Goal: Transaction & Acquisition: Book appointment/travel/reservation

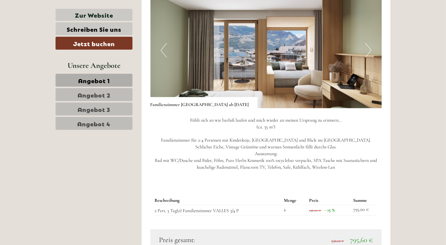
scroll to position [794, 0]
click at [370, 49] on button "Next" at bounding box center [368, 50] width 6 height 15
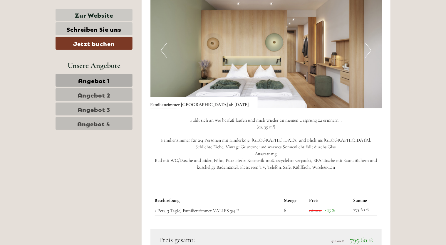
click at [370, 49] on button "Next" at bounding box center [368, 50] width 6 height 15
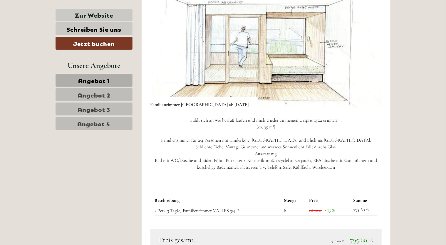
click at [370, 49] on button "Next" at bounding box center [368, 50] width 6 height 15
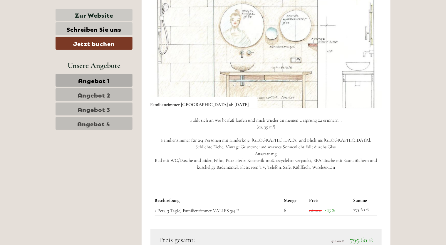
click at [371, 49] on button "Next" at bounding box center [368, 50] width 6 height 15
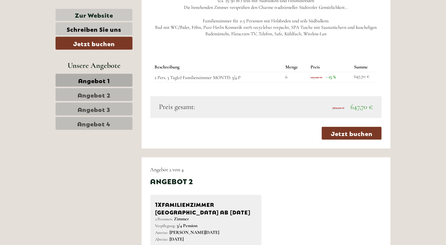
scroll to position [411, 0]
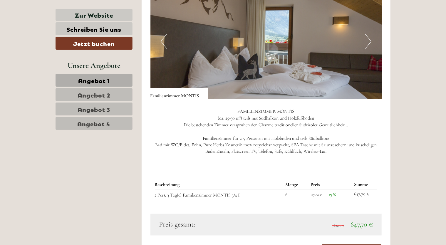
click at [369, 43] on button "Next" at bounding box center [368, 41] width 6 height 15
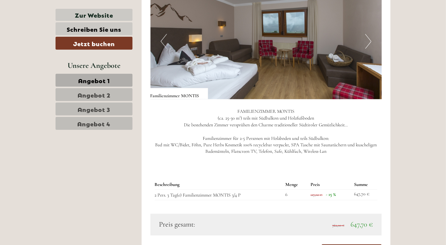
click at [369, 43] on button "Next" at bounding box center [368, 41] width 6 height 15
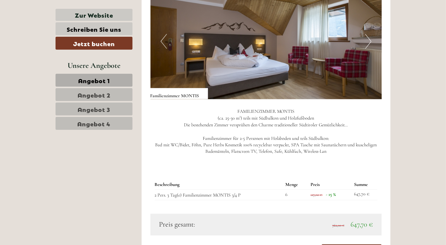
click at [369, 43] on button "Next" at bounding box center [368, 41] width 6 height 15
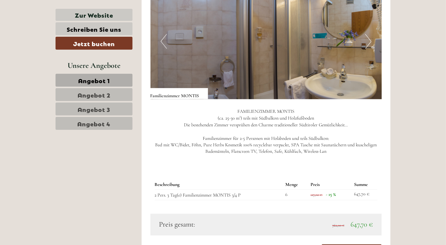
click at [369, 43] on button "Next" at bounding box center [368, 41] width 6 height 15
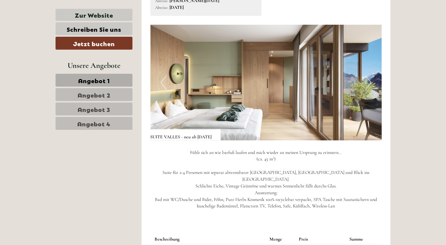
scroll to position [1146, 0]
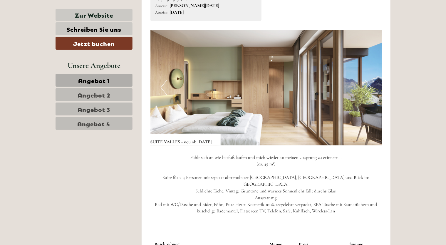
click at [371, 95] on button "Next" at bounding box center [368, 87] width 6 height 15
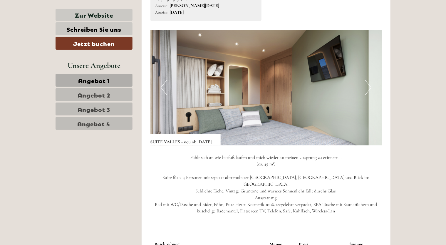
click at [371, 95] on button "Next" at bounding box center [368, 87] width 6 height 15
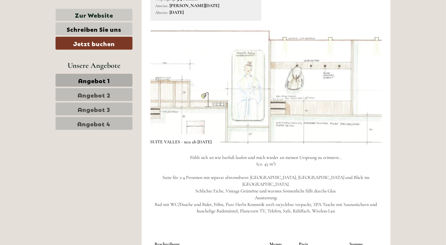
click at [371, 95] on button "Next" at bounding box center [368, 87] width 6 height 15
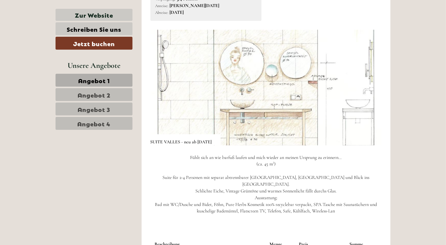
click at [371, 95] on button "Next" at bounding box center [368, 87] width 6 height 15
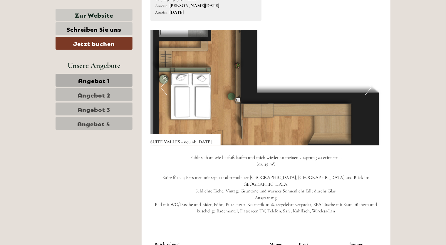
click at [373, 93] on img at bounding box center [266, 88] width 232 height 116
click at [370, 95] on button "Next" at bounding box center [368, 87] width 6 height 15
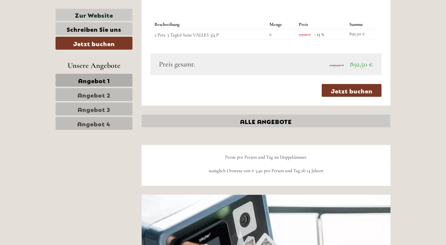
scroll to position [1470, 0]
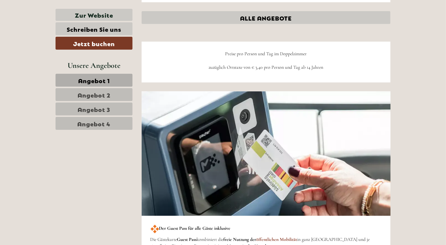
click at [97, 123] on span "Angebot 4" at bounding box center [94, 123] width 33 height 8
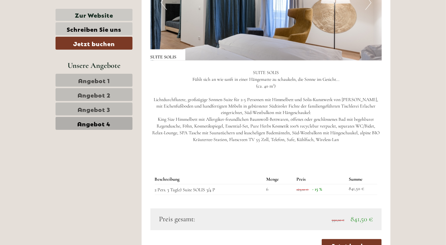
scroll to position [362, 0]
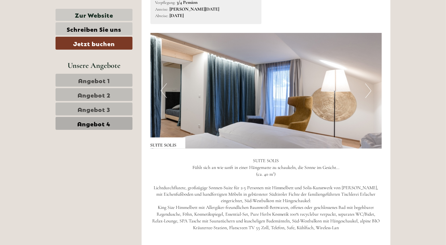
click at [370, 93] on button "Next" at bounding box center [368, 90] width 6 height 15
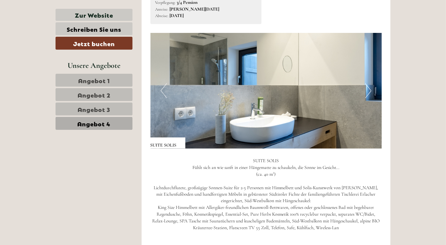
click at [370, 93] on button "Next" at bounding box center [368, 90] width 6 height 15
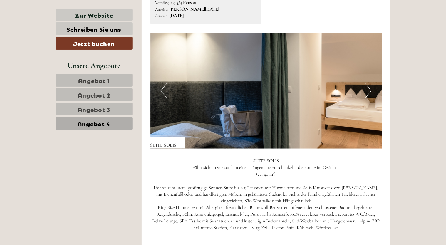
click at [370, 93] on button "Next" at bounding box center [368, 90] width 6 height 15
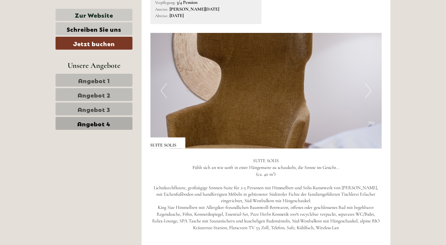
click at [370, 93] on button "Next" at bounding box center [368, 90] width 6 height 15
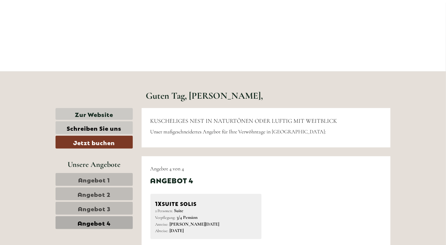
scroll to position [265, 0]
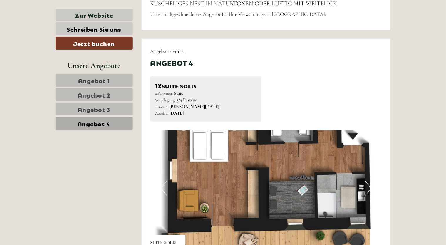
click at [96, 96] on span "Angebot 2" at bounding box center [94, 95] width 33 height 8
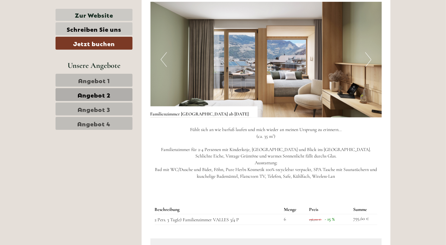
scroll to position [421, 0]
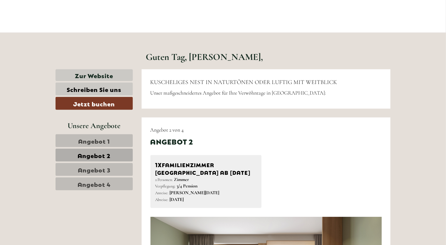
click at [78, 142] on link "Angebot 1" at bounding box center [94, 140] width 77 height 13
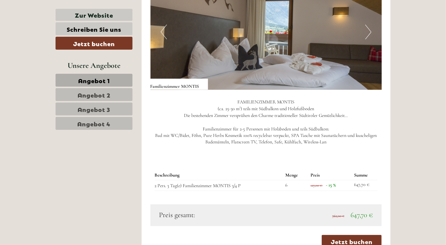
click at [97, 123] on span "Angebot 4" at bounding box center [94, 123] width 33 height 8
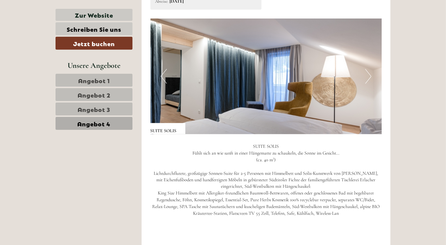
scroll to position [450, 0]
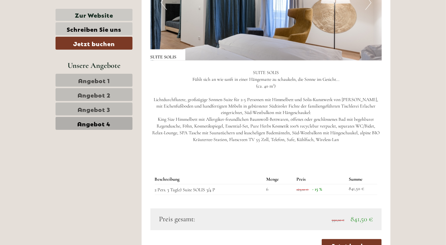
click at [109, 81] on span "Angebot 1" at bounding box center [94, 80] width 32 height 8
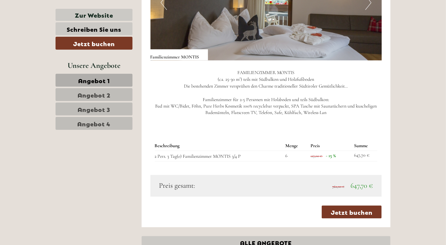
scroll to position [303, 0]
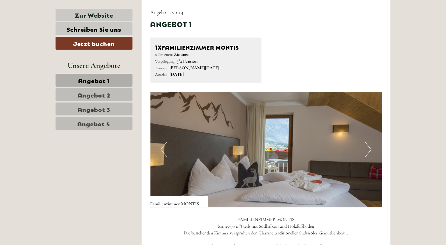
click at [107, 91] on span "Angebot 2" at bounding box center [94, 95] width 33 height 8
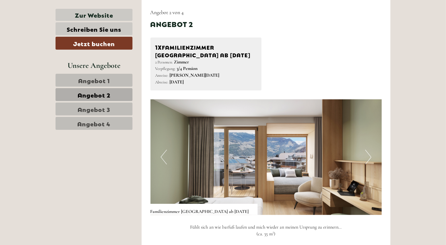
click at [101, 108] on span "Angebot 3" at bounding box center [94, 109] width 33 height 8
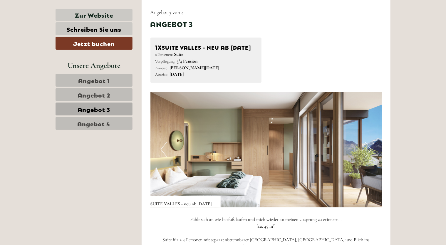
click at [97, 125] on span "Angebot 4" at bounding box center [94, 123] width 33 height 8
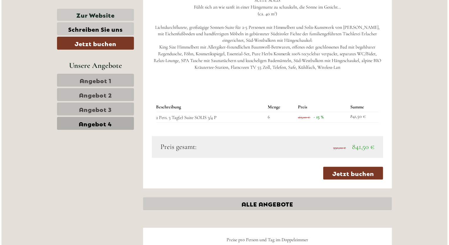
scroll to position [509, 0]
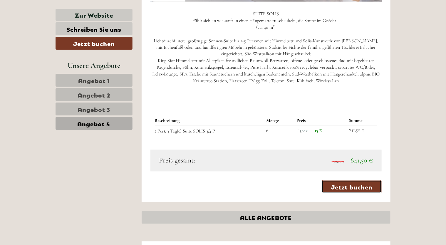
click at [357, 188] on link "Jetzt buchen" at bounding box center [352, 186] width 60 height 13
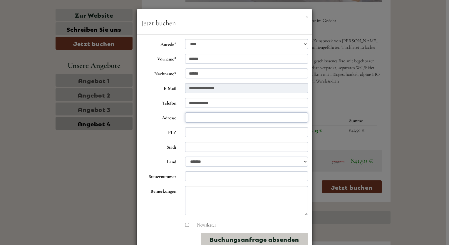
click at [195, 119] on input "Adresse" at bounding box center [246, 118] width 123 height 10
type input "**********"
type input "*****"
type input "**********"
select select "*"
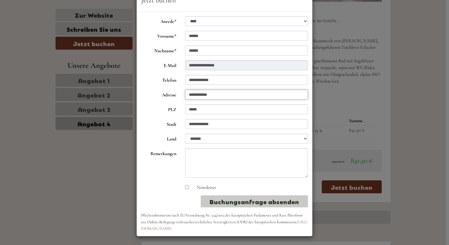
scroll to position [0, 0]
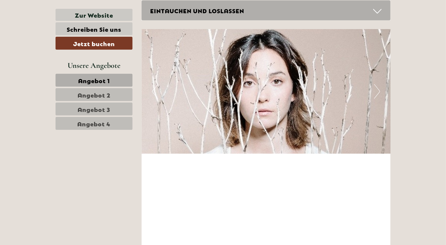
scroll to position [1969, 0]
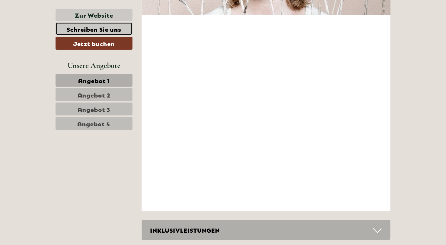
click at [77, 30] on link "Schreiben Sie uns" at bounding box center [94, 28] width 77 height 13
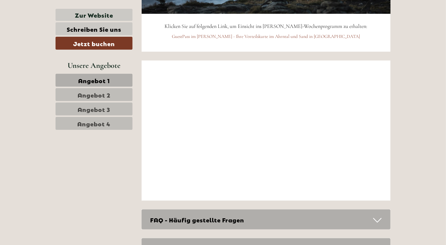
scroll to position [2336, 0]
